Goal: Transaction & Acquisition: Purchase product/service

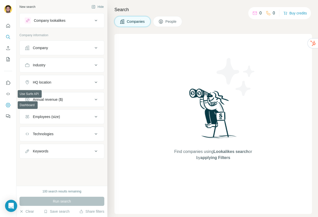
click at [9, 104] on icon "Dashboard" at bounding box center [8, 104] width 5 height 5
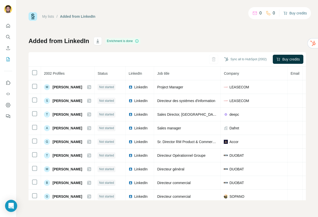
click at [291, 11] on button "Buy credits" at bounding box center [296, 13] width 24 height 7
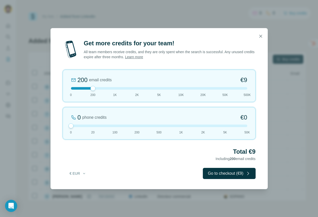
drag, startPoint x: 92, startPoint y: 124, endPoint x: 74, endPoint y: 124, distance: 17.5
click at [74, 124] on div "0 phone credits €0 0 20 100 200 500 1K 2K 5K 50K" at bounding box center [159, 123] width 193 height 32
drag, startPoint x: 92, startPoint y: 89, endPoint x: 123, endPoint y: 89, distance: 31.4
click at [123, 89] on div at bounding box center [159, 88] width 177 height 3
click at [96, 90] on div "1K email credits €42 0 200 1K 2K 5K 10K 20K 50K 500K" at bounding box center [159, 86] width 193 height 32
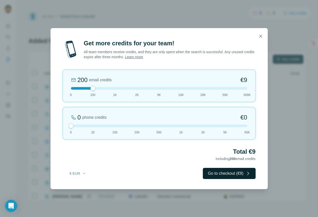
click at [222, 171] on button "Go to checkout (€9)" at bounding box center [229, 173] width 53 height 11
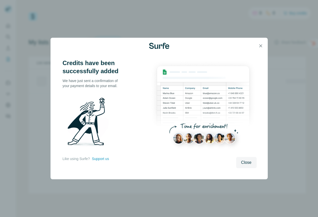
click at [240, 24] on div "Credits have been successfully added We have just sent a confirmation of your p…" at bounding box center [159, 108] width 318 height 217
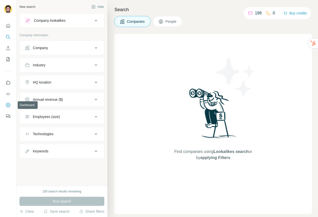
click at [7, 106] on icon "Dashboard" at bounding box center [8, 105] width 5 height 4
